Goal: Navigation & Orientation: Find specific page/section

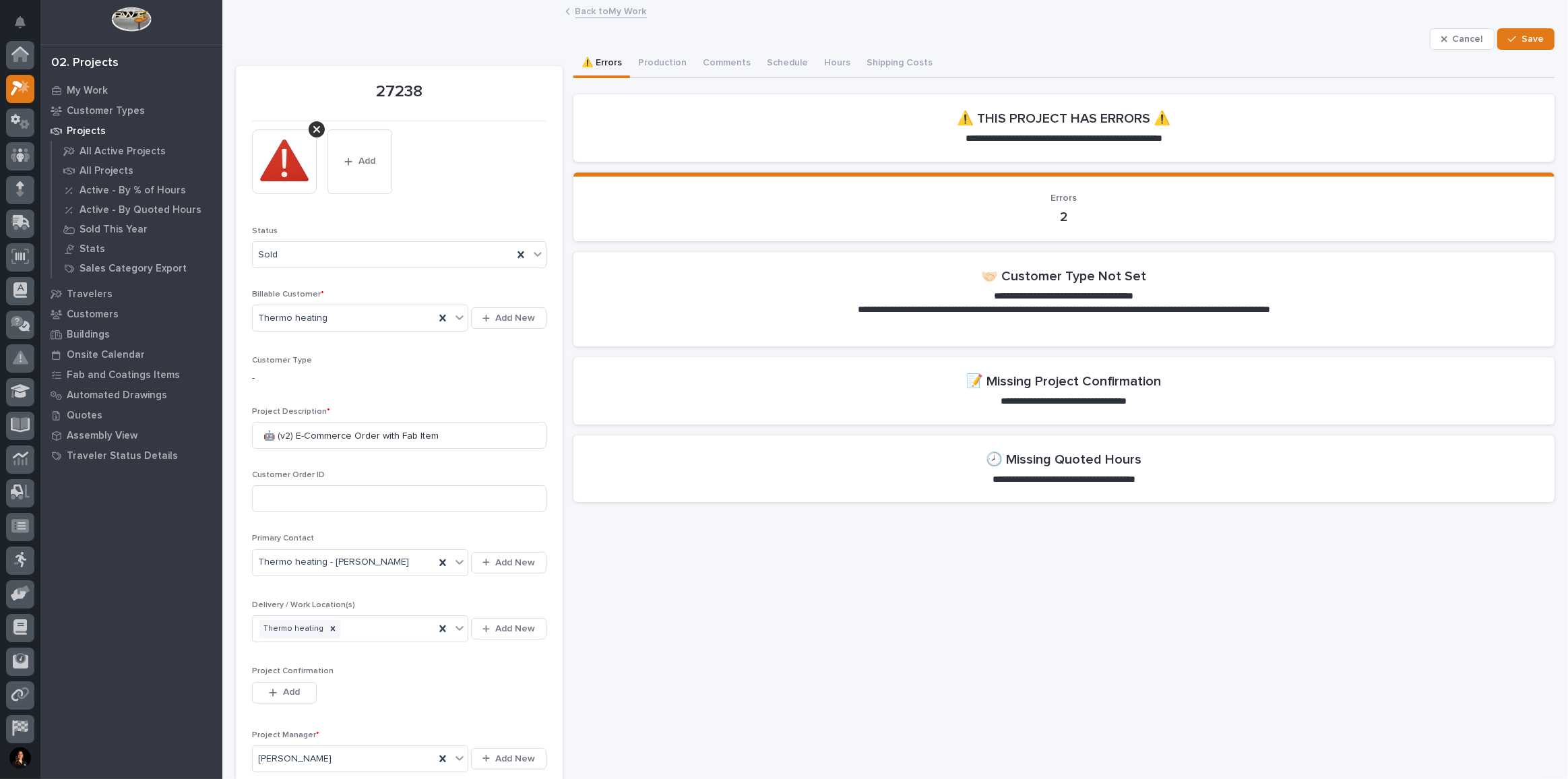
scroll to position [33, 0]
click at [7, 54] on div at bounding box center [20, 56] width 28 height 28
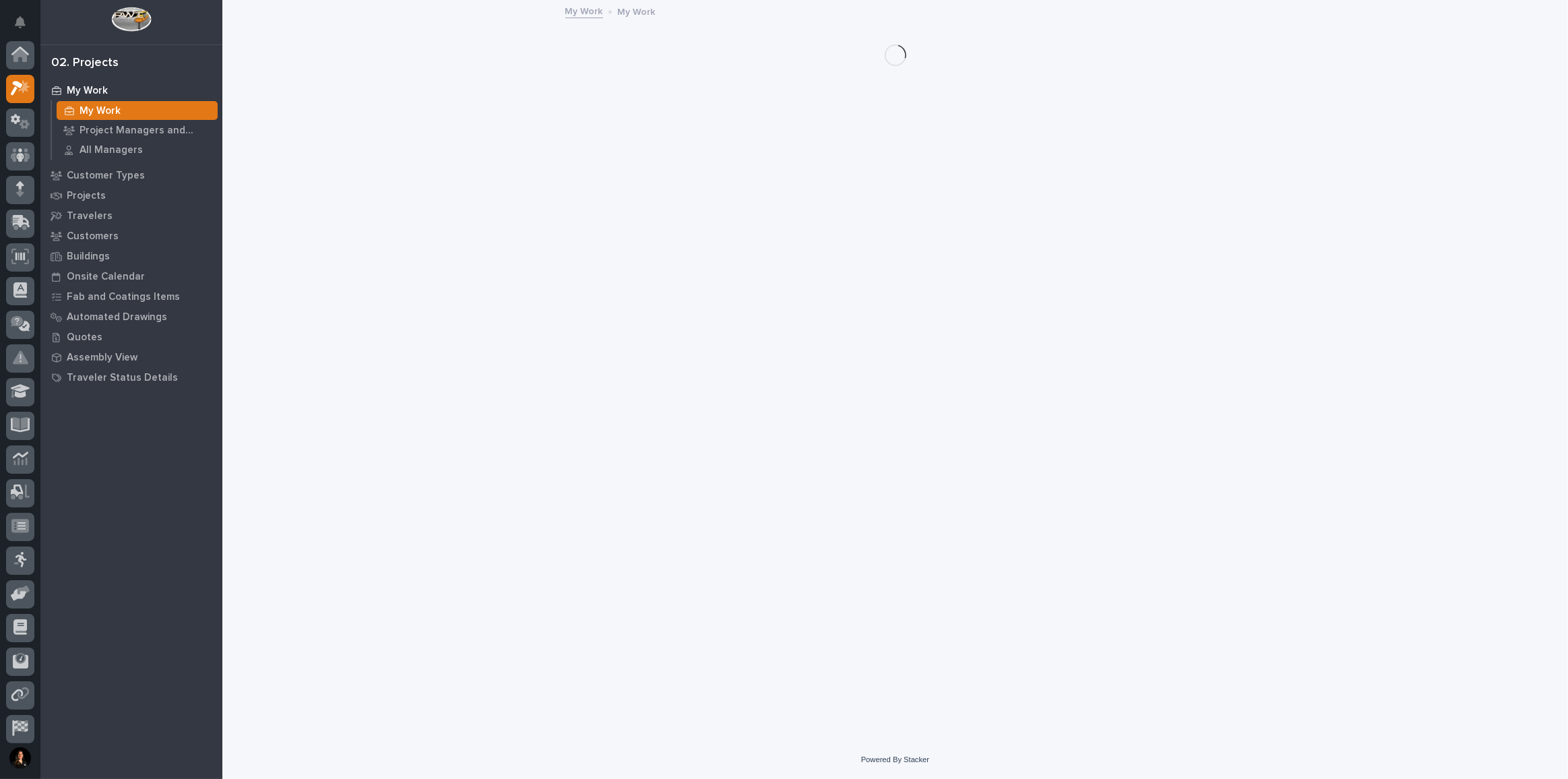
scroll to position [33, 0]
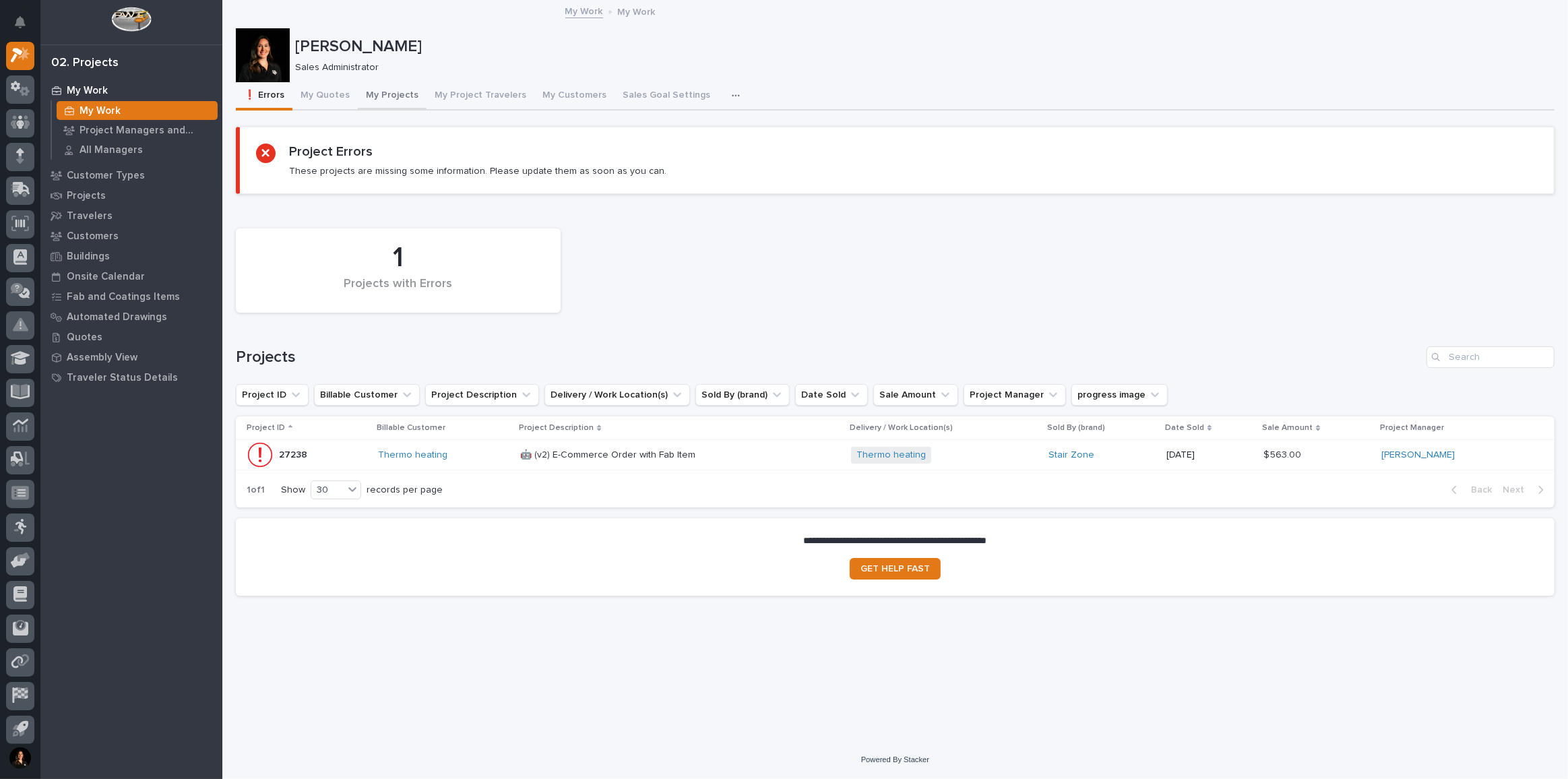
click at [371, 94] on button "My Projects" at bounding box center [392, 96] width 69 height 28
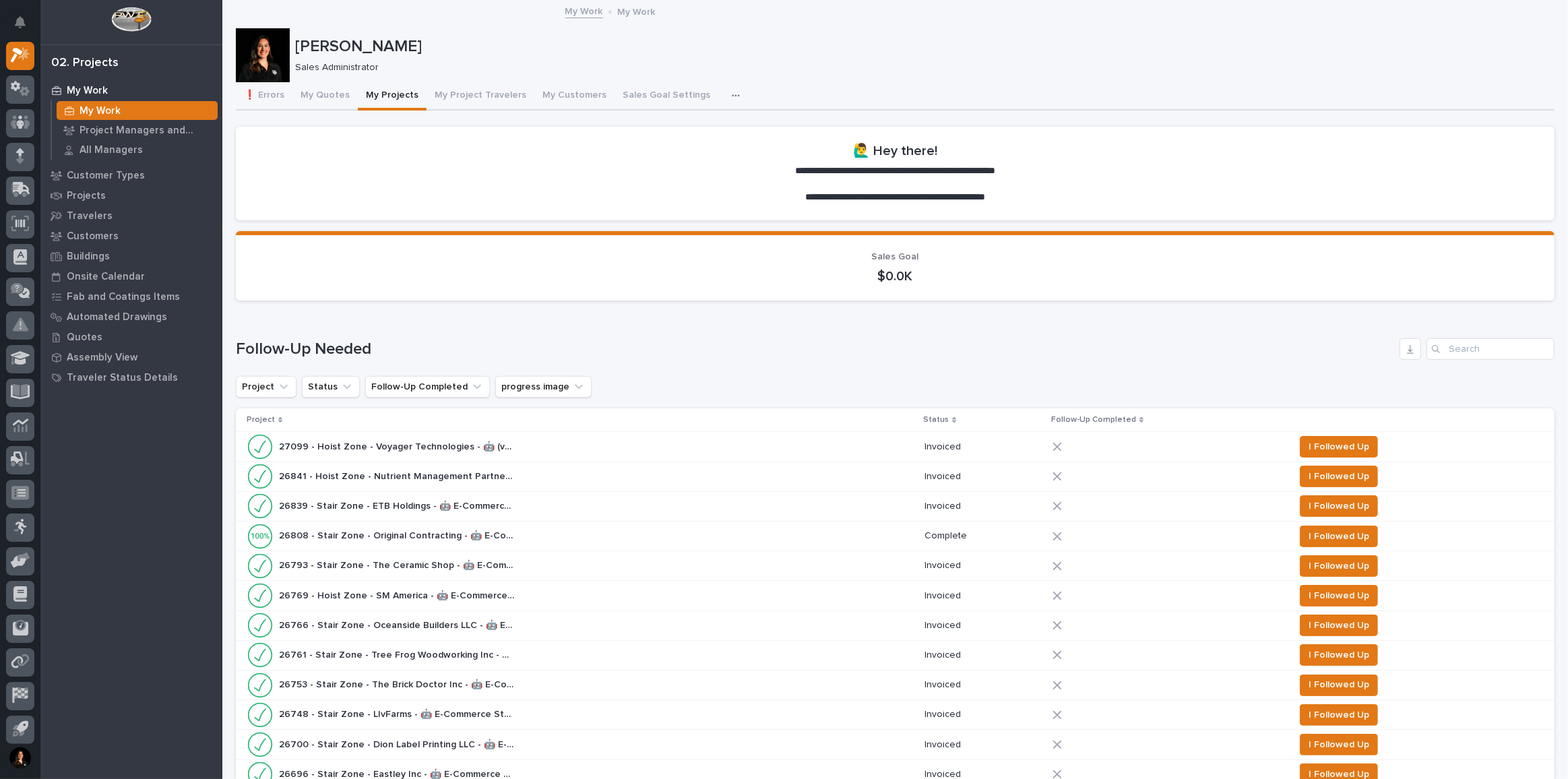
scroll to position [551, 0]
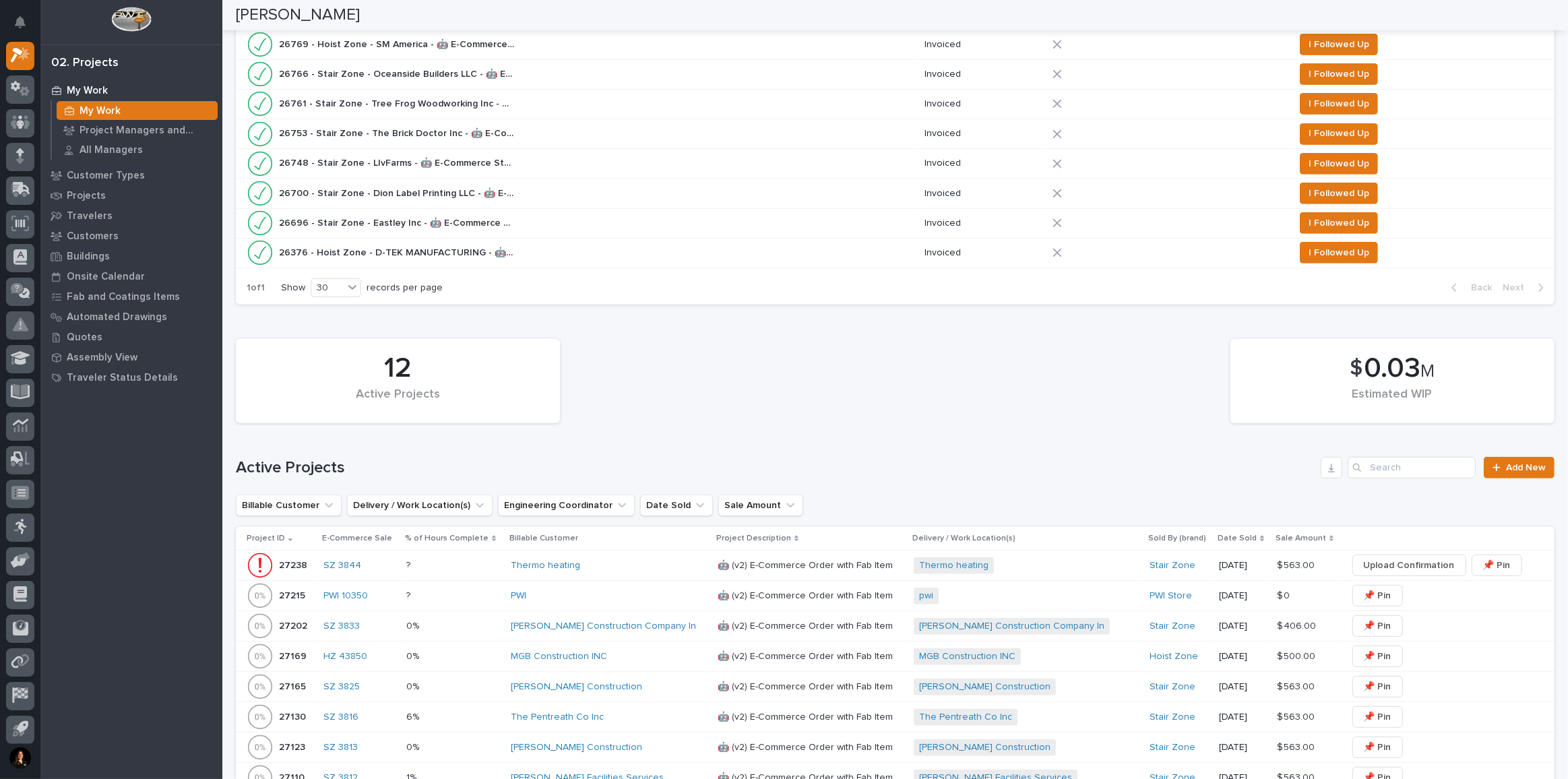
click at [576, 39] on div "26769 - Hoist Zone - SM America - 🤖 E-Commerce Custom Crane(s) 26769 - Hoist Zo…" at bounding box center [580, 44] width 668 height 27
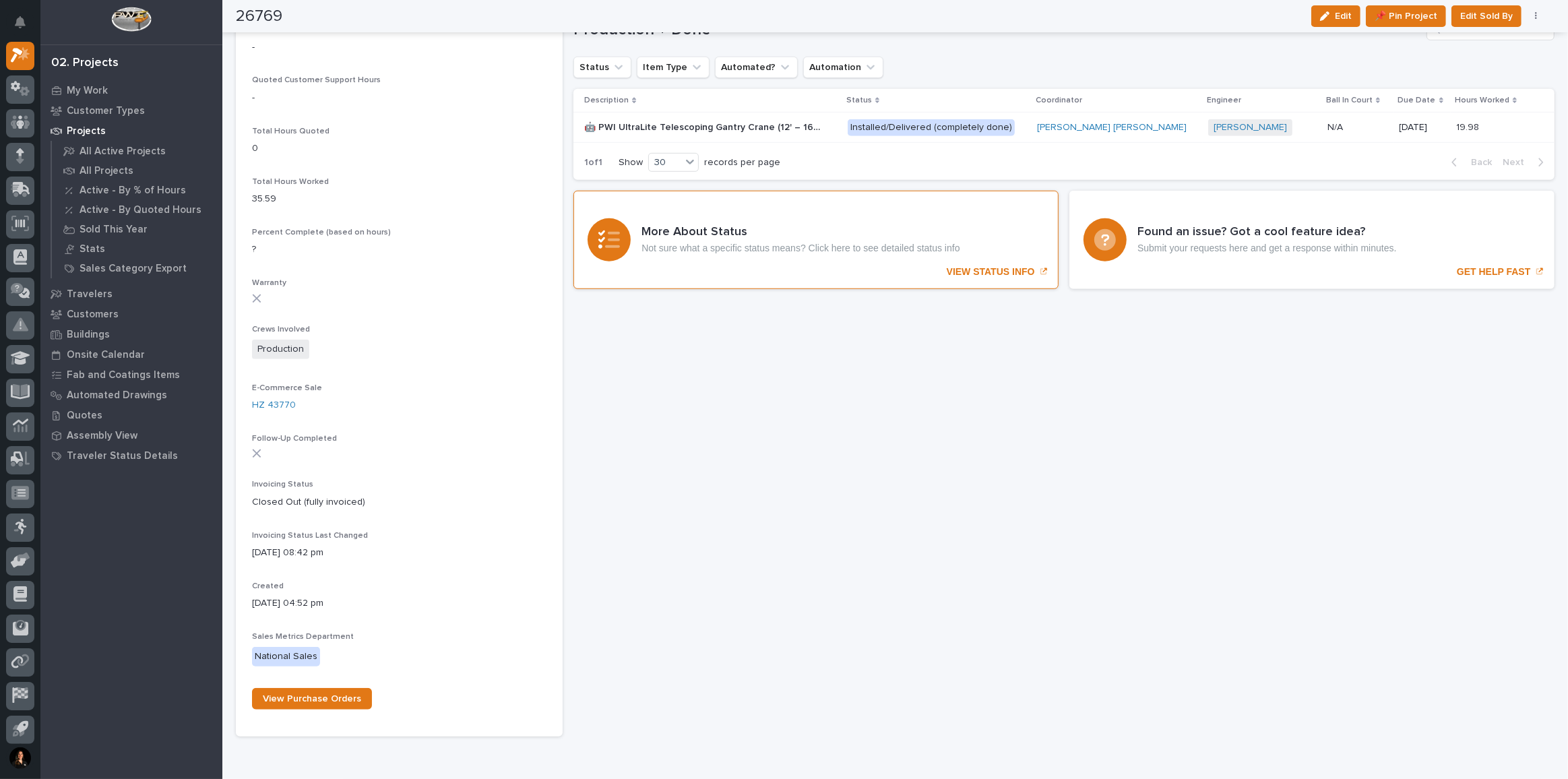
scroll to position [980, 0]
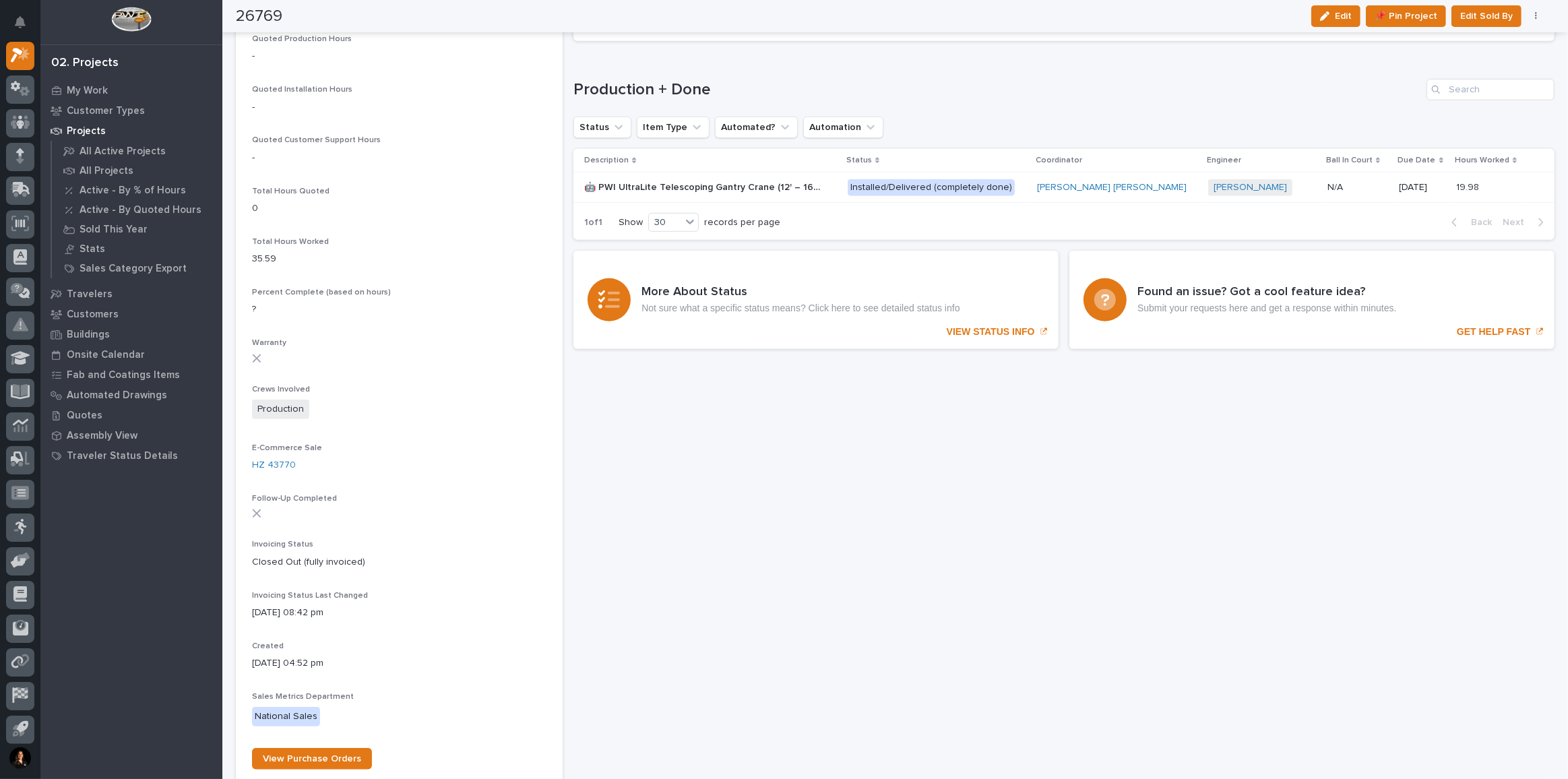
click at [837, 177] on div "🤖 PWI UltraLite Telescoping Gantry Crane (12' – 16' HUB Range) 🤖 PWI UltraLite …" at bounding box center [711, 188] width 253 height 22
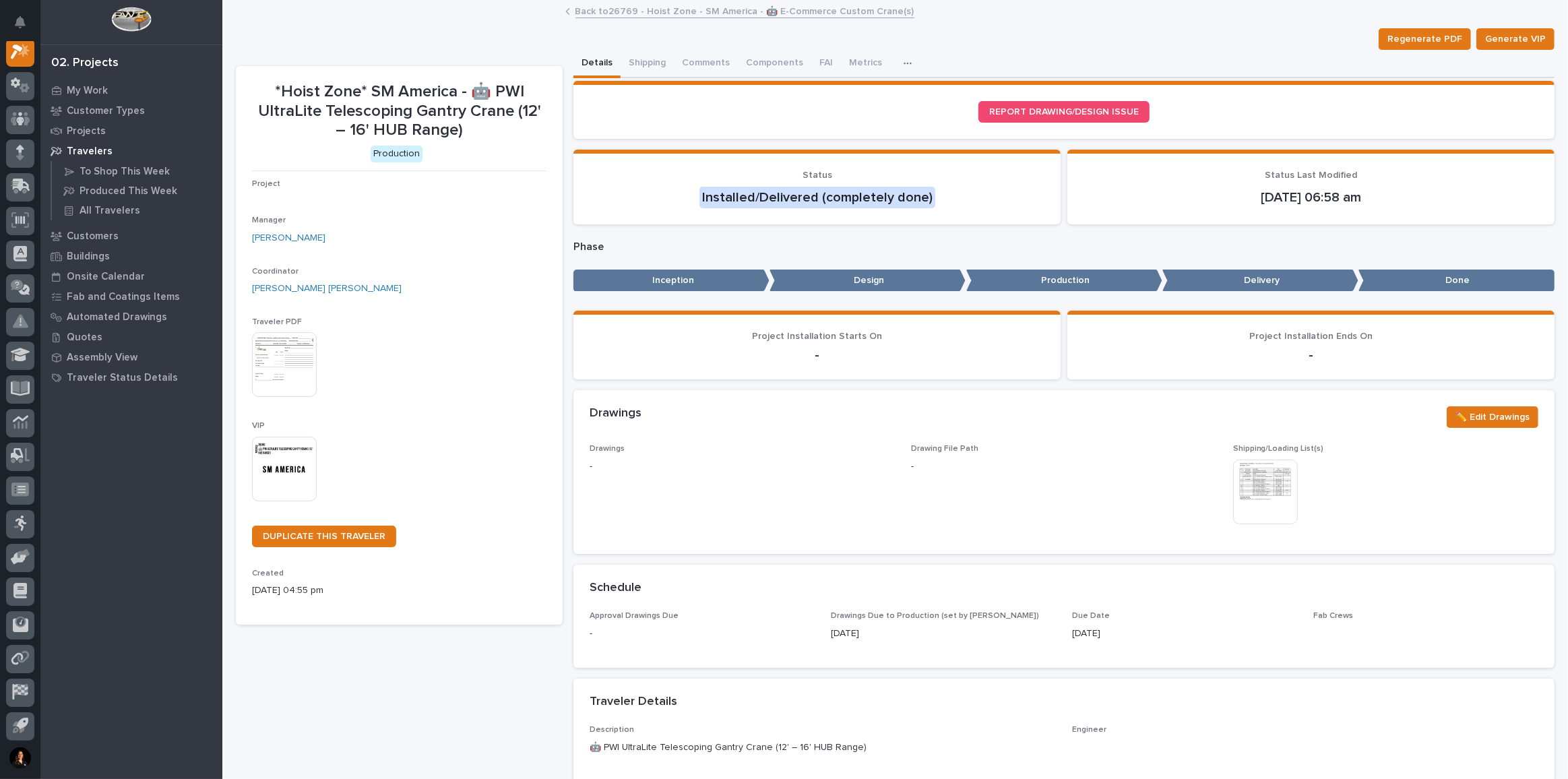
scroll to position [33, 0]
